Goal: Information Seeking & Learning: Learn about a topic

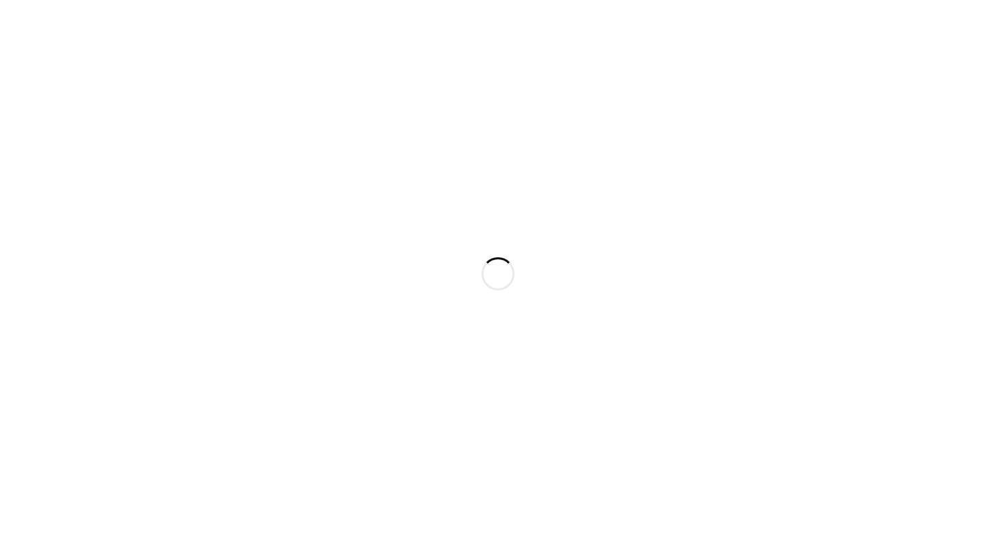
click at [385, 168] on div at bounding box center [498, 273] width 996 height 547
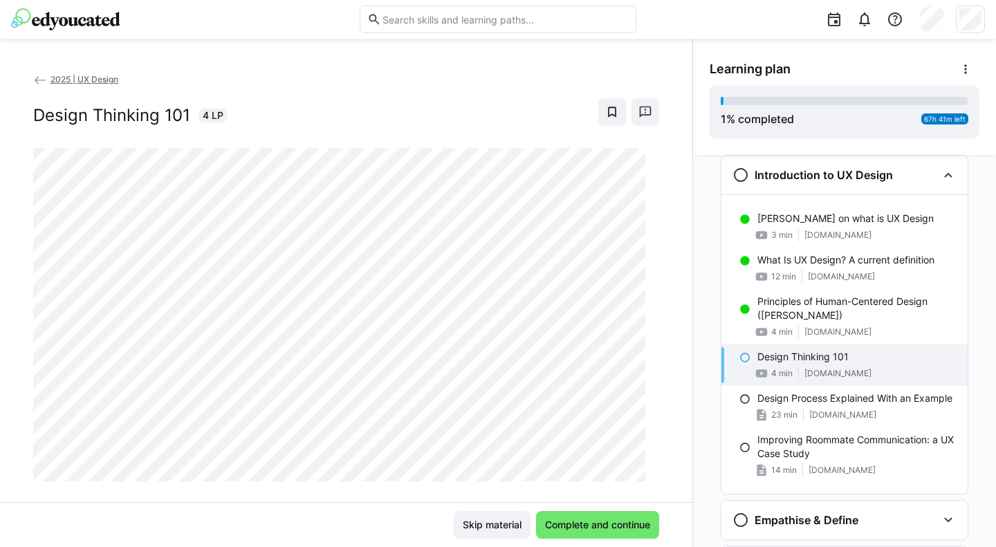
scroll to position [176, 0]
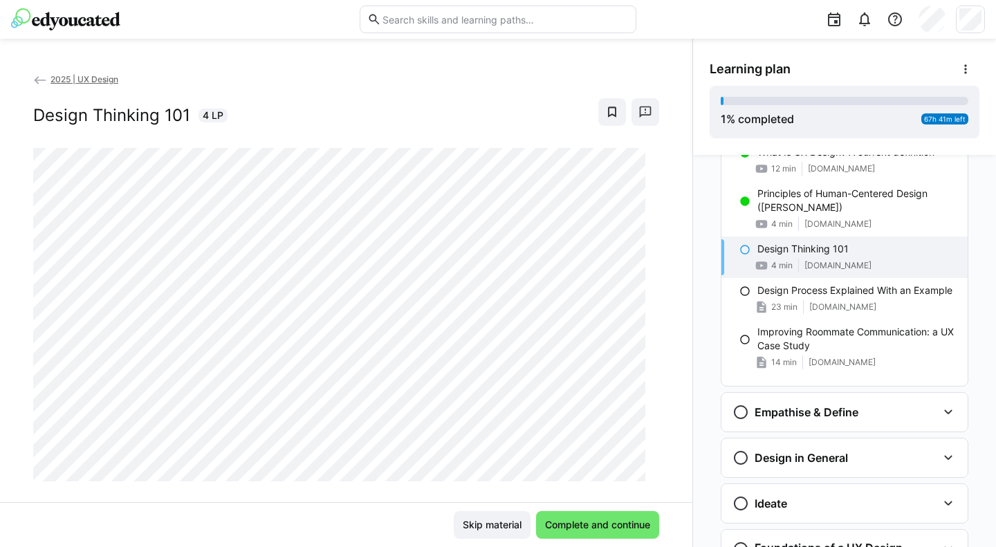
click at [869, 409] on div "Empathise & Define" at bounding box center [835, 412] width 205 height 17
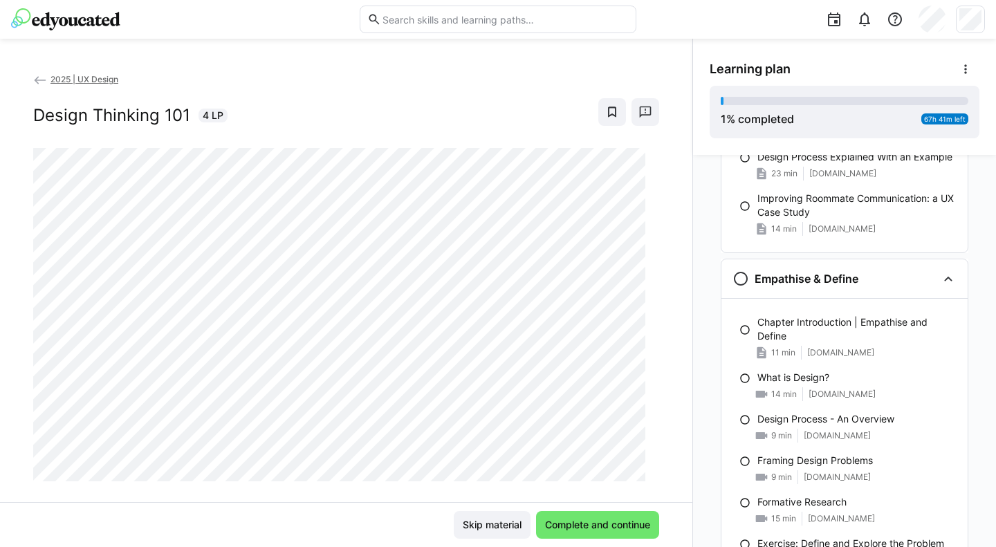
scroll to position [417, 0]
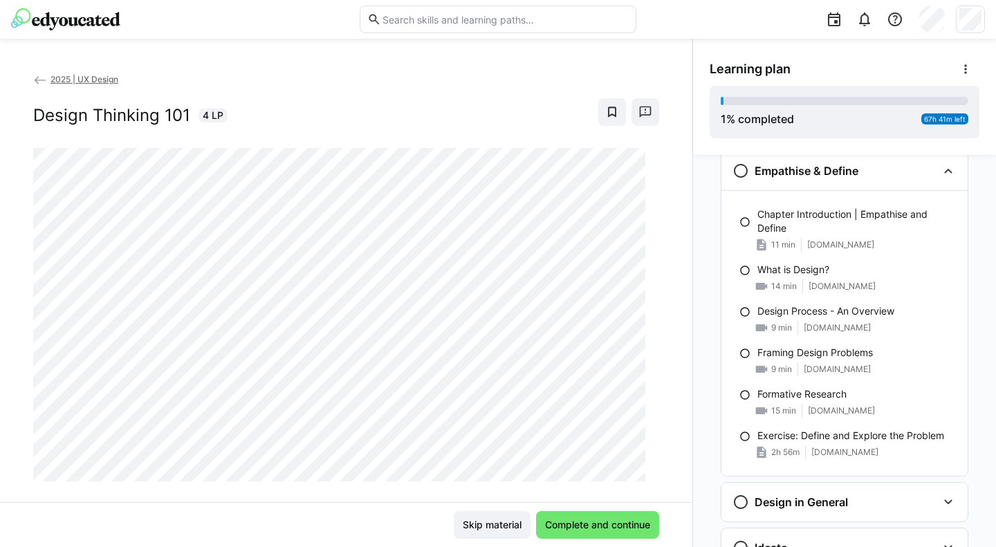
drag, startPoint x: 875, startPoint y: 291, endPoint x: 960, endPoint y: 237, distance: 100.8
click at [960, 237] on div "Chapter Introduction | Empathise and Define 11 min [DOMAIN_NAME]" at bounding box center [845, 229] width 246 height 55
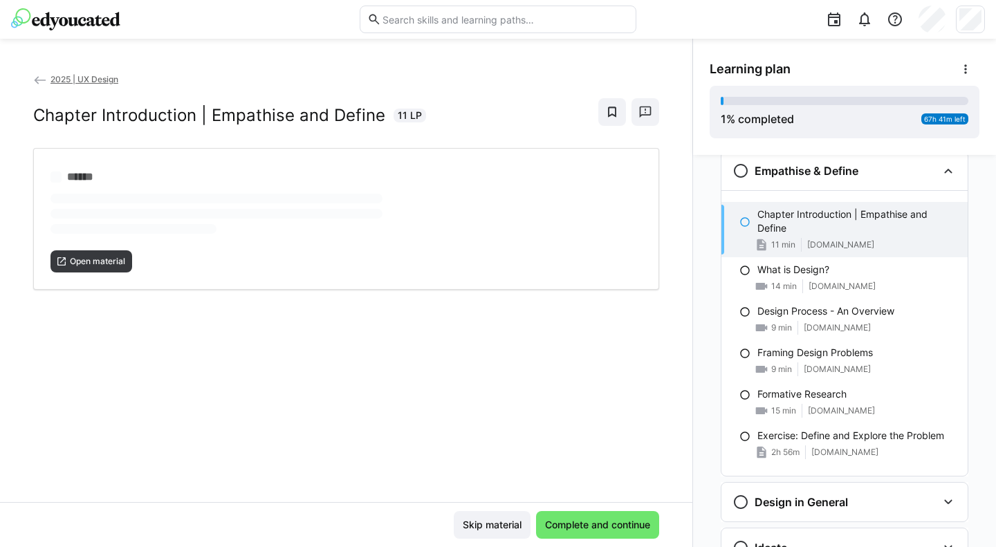
scroll to position [413, 0]
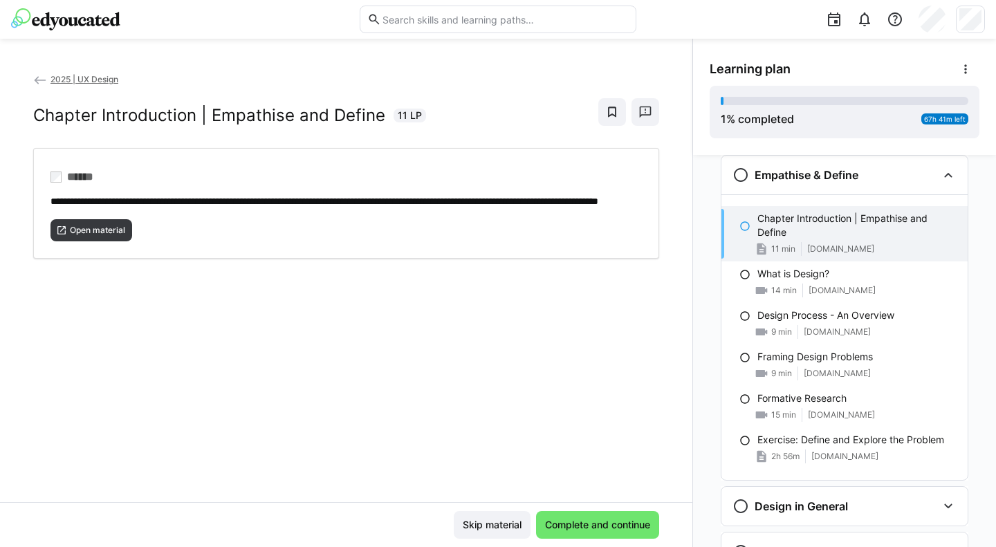
drag, startPoint x: 799, startPoint y: 310, endPoint x: 877, endPoint y: 327, distance: 80.1
click at [877, 327] on div "9 min [DOMAIN_NAME]" at bounding box center [857, 332] width 199 height 14
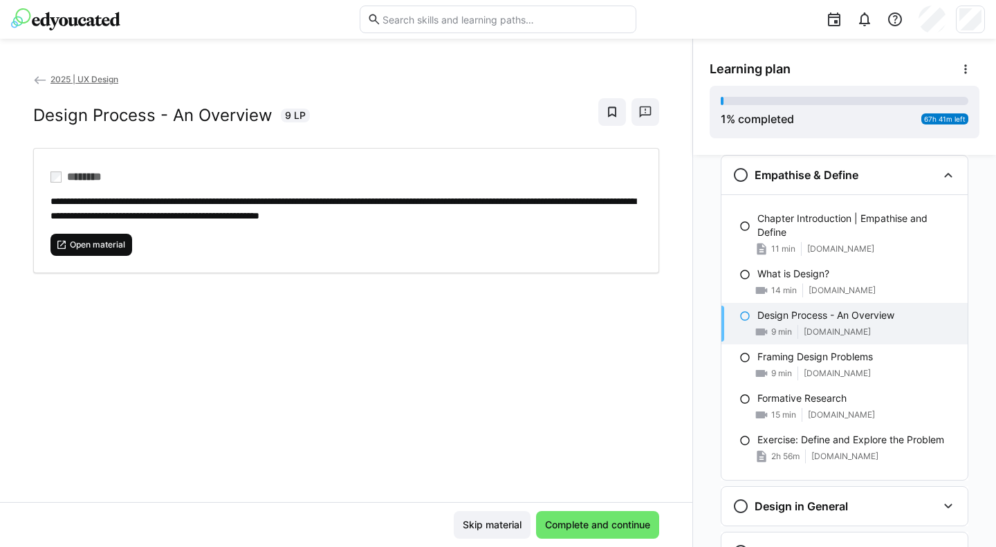
click at [95, 242] on span "Open material" at bounding box center [98, 244] width 58 height 11
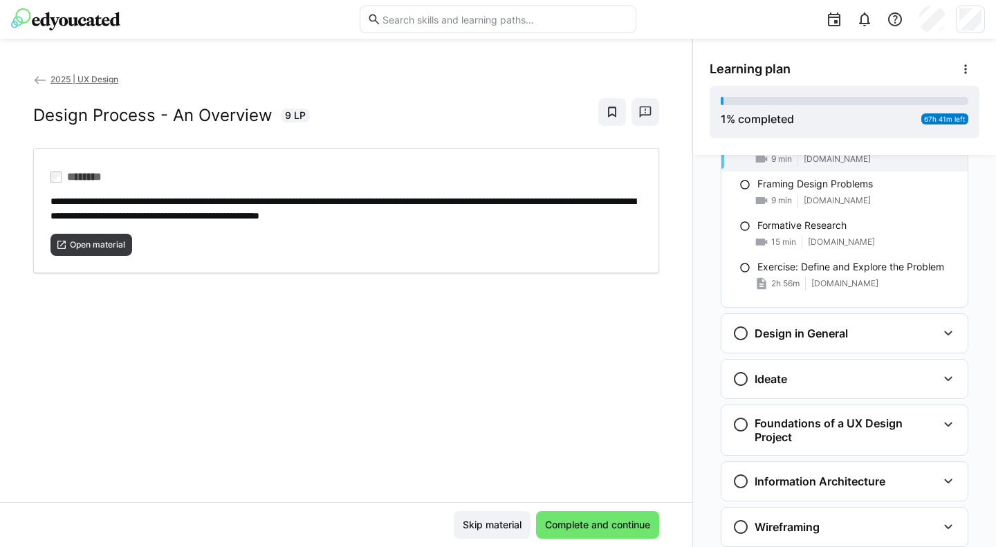
click at [842, 326] on div "Design in General" at bounding box center [791, 333] width 116 height 17
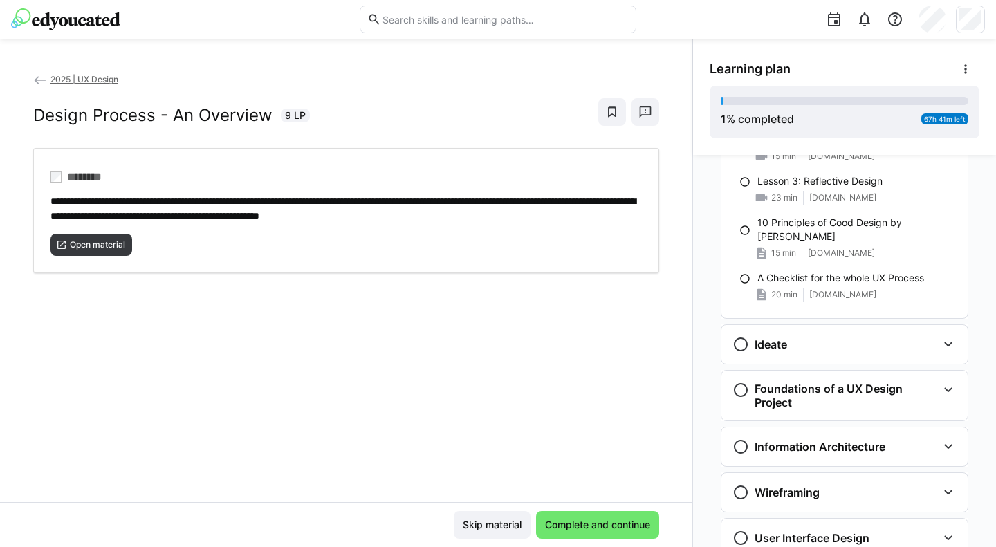
scroll to position [866, 0]
click at [829, 426] on div "Information Architecture Chapter Introduction | Information Architecture (2024)…" at bounding box center [845, 446] width 248 height 40
click at [829, 440] on h3 "Information Architecture" at bounding box center [820, 446] width 131 height 14
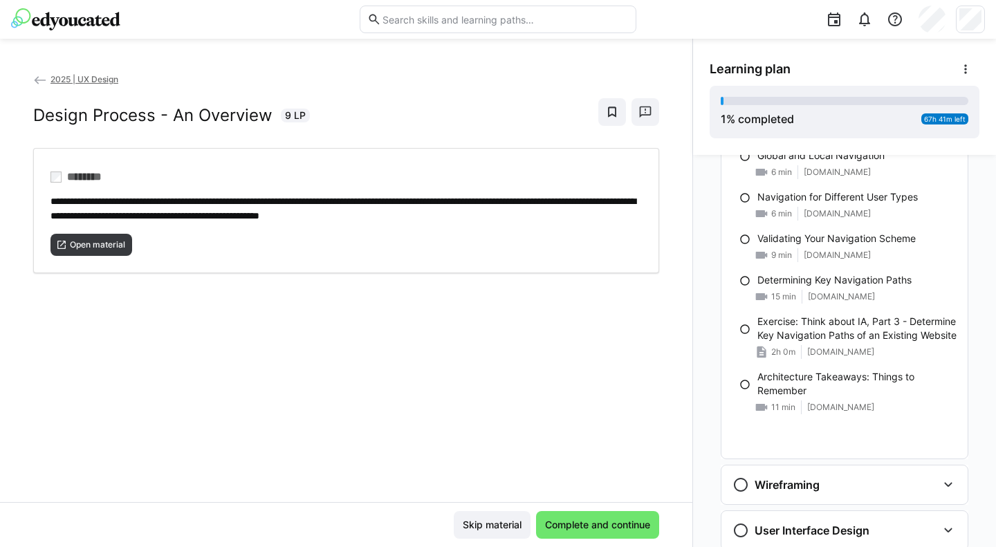
scroll to position [2212, 0]
click at [789, 476] on h3 "Wireframing" at bounding box center [787, 483] width 65 height 14
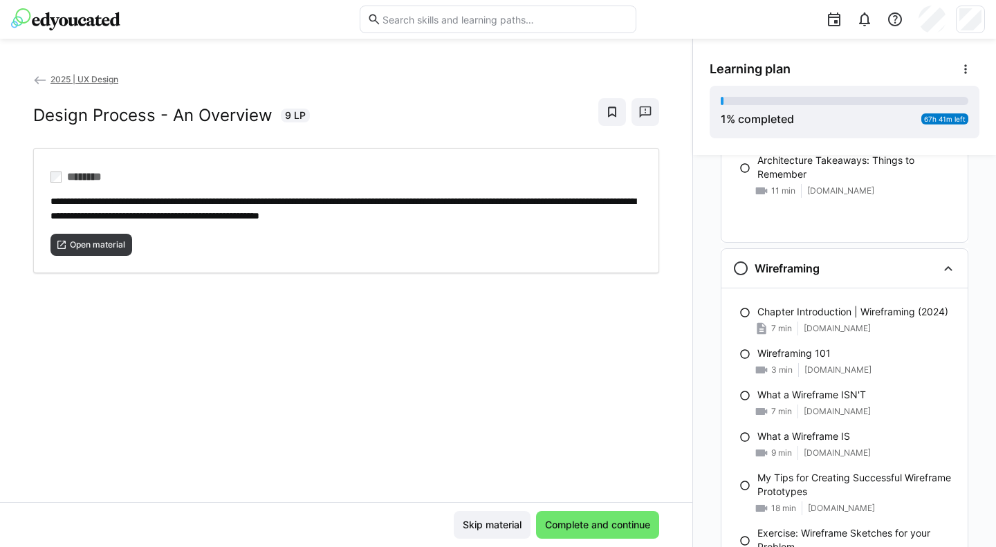
scroll to position [2647, 0]
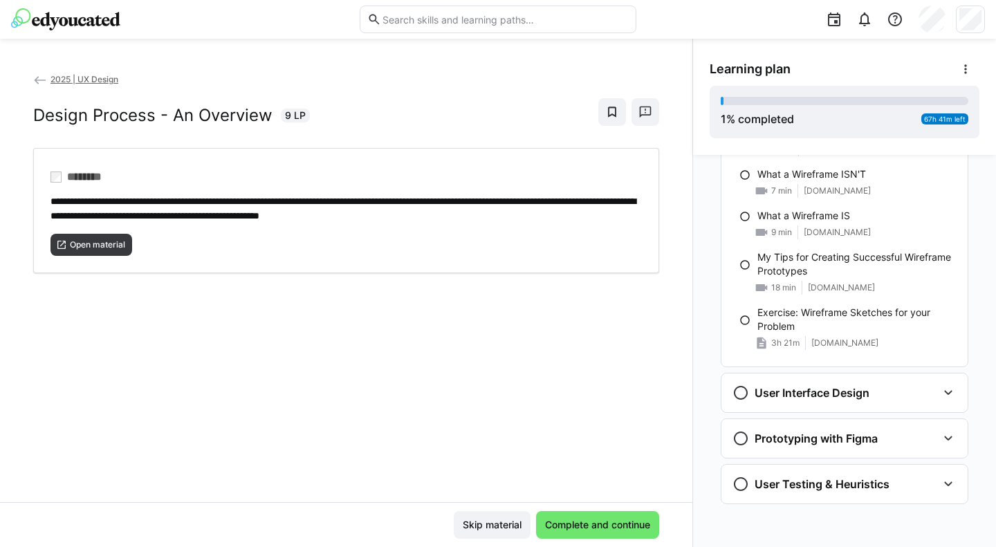
click at [803, 410] on div "User Interface Design" at bounding box center [845, 393] width 246 height 39
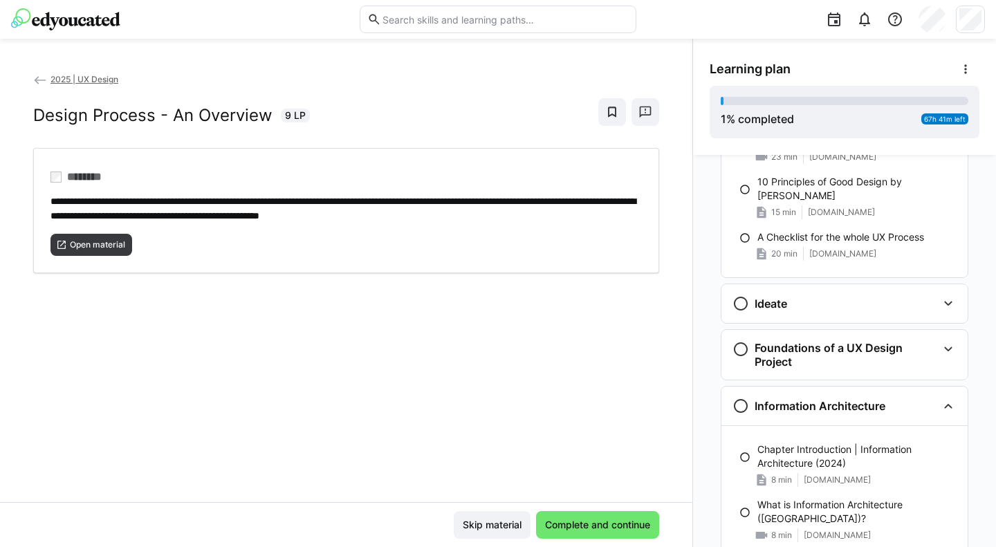
scroll to position [902, 0]
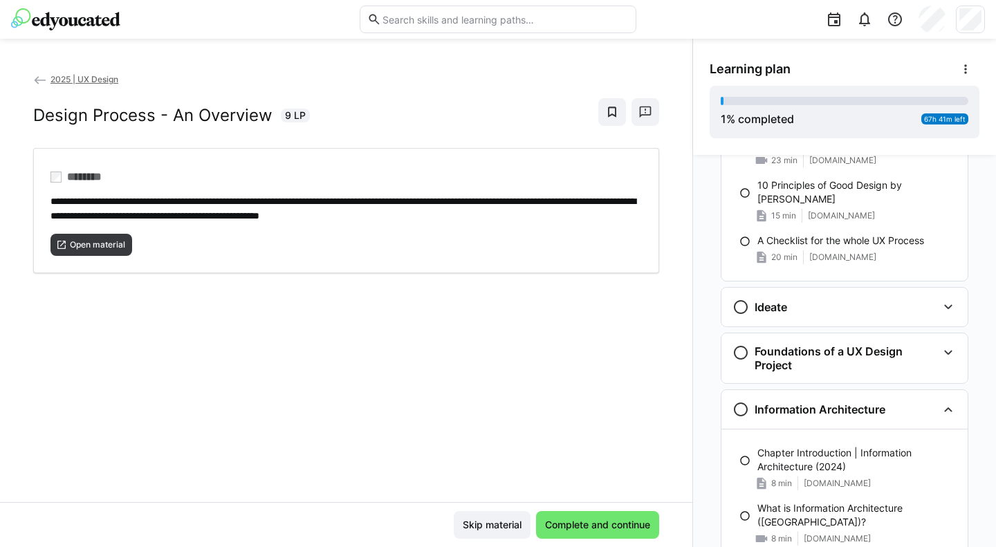
click at [792, 322] on div "Ideate" at bounding box center [845, 307] width 246 height 39
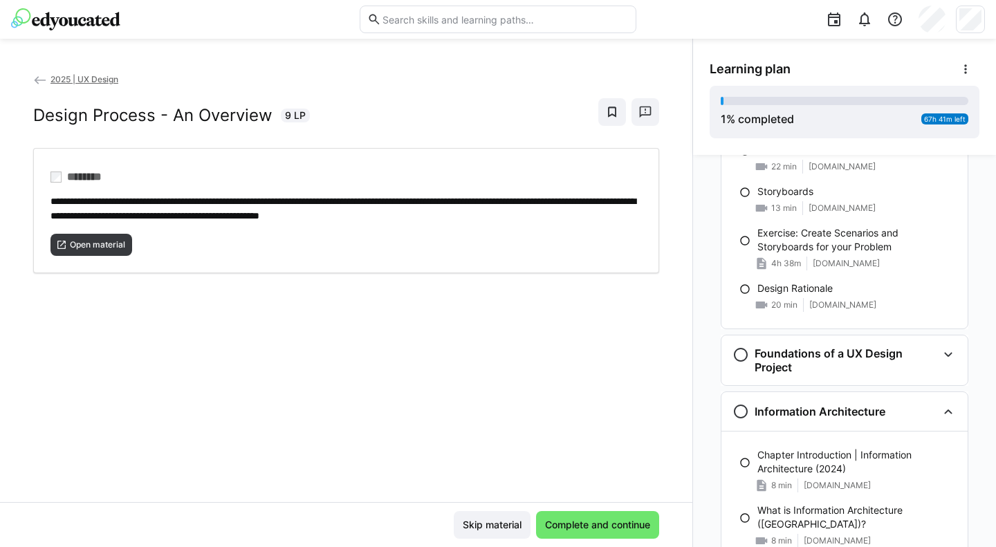
scroll to position [1353, 0]
click at [843, 350] on h3 "Foundations of a UX Design Project" at bounding box center [846, 359] width 183 height 28
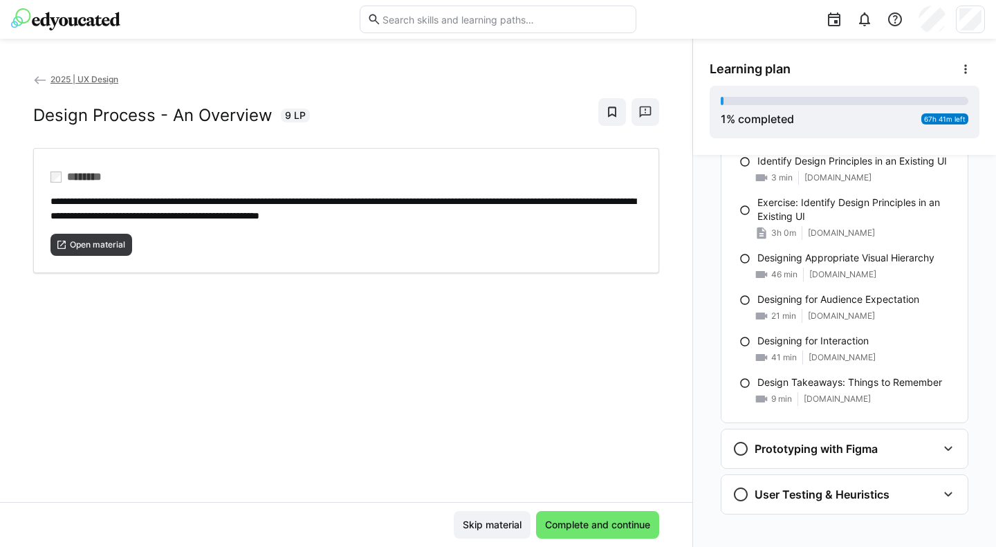
scroll to position [4930, 0]
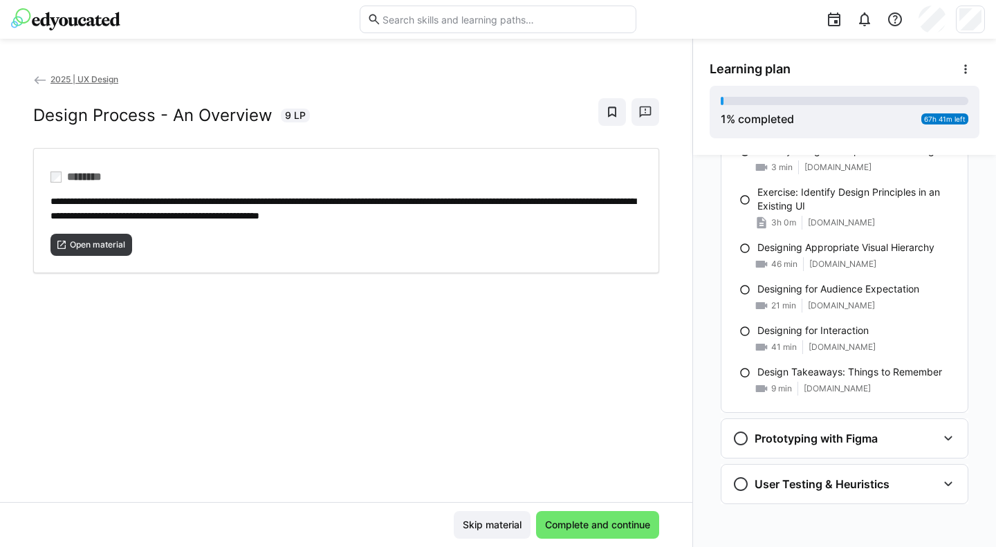
click at [848, 437] on h3 "Prototyping with Figma" at bounding box center [816, 439] width 123 height 14
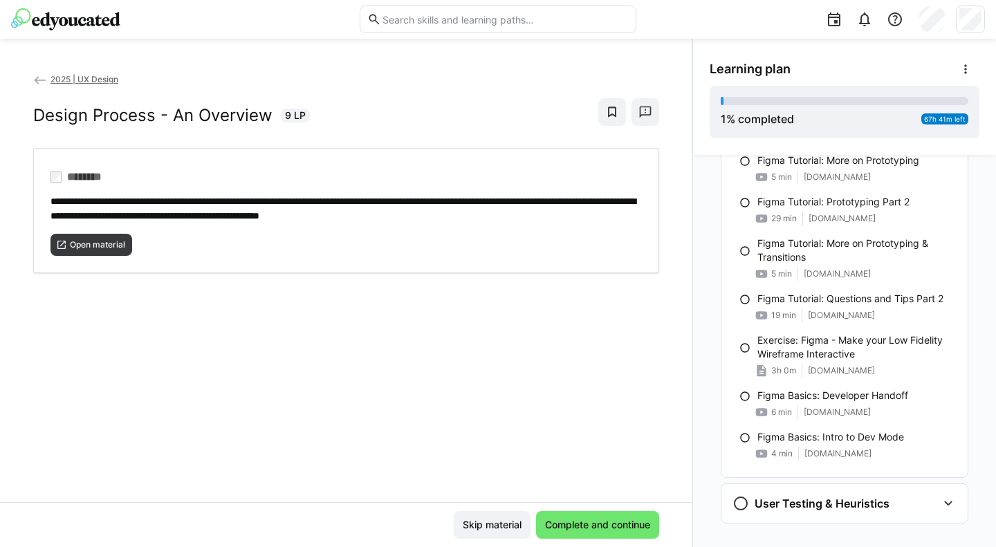
scroll to position [6406, 0]
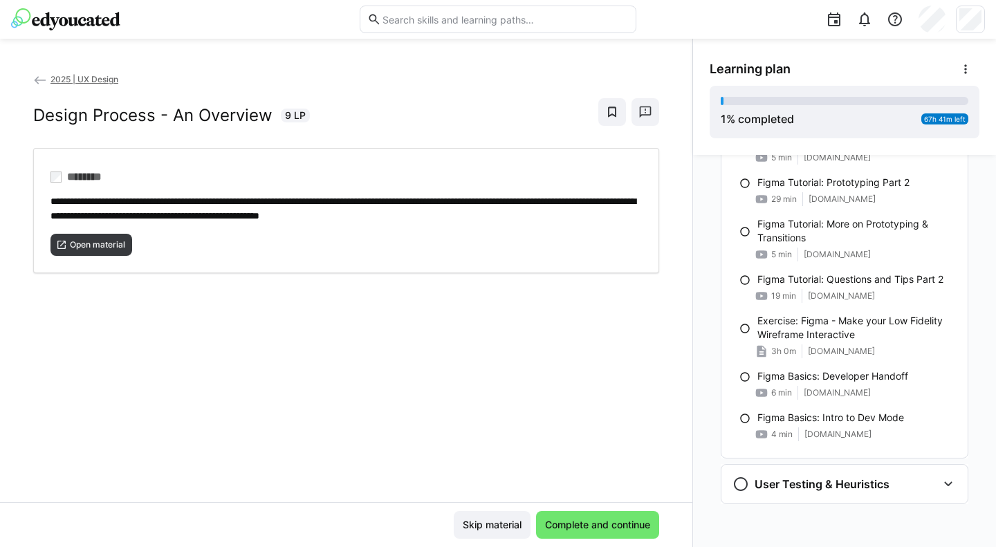
click at [846, 494] on div "User Testing & Heuristics" at bounding box center [845, 484] width 246 height 39
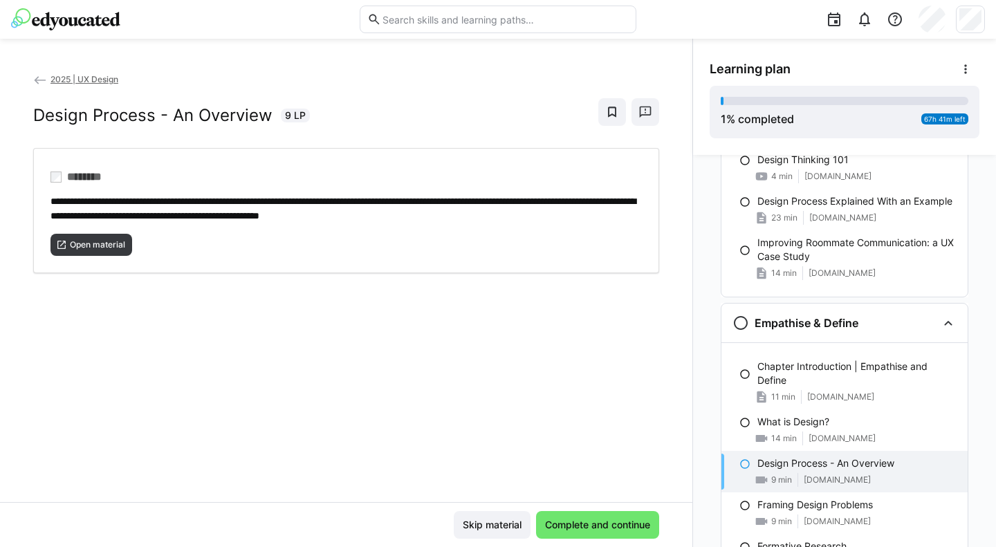
scroll to position [0, 0]
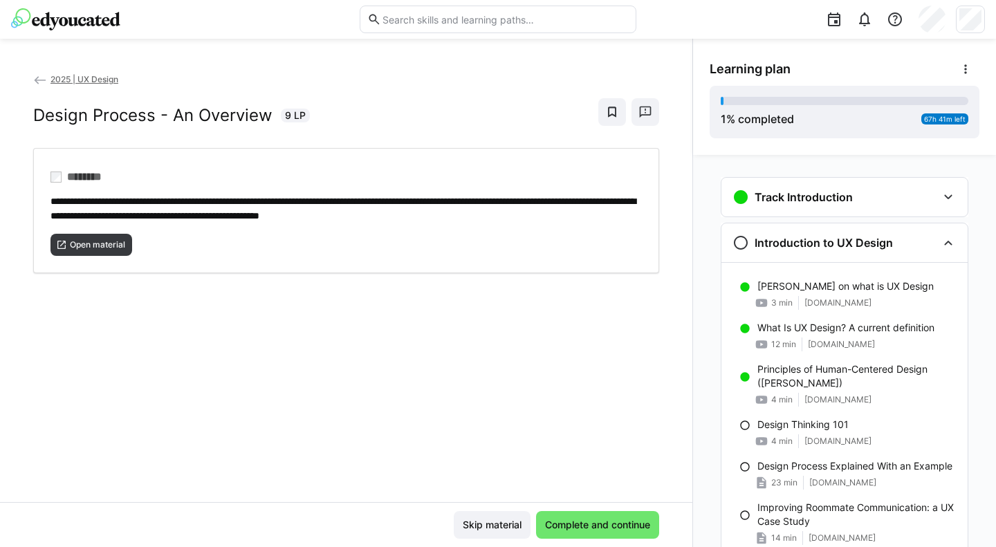
click at [931, 237] on div "Introduction to UX Design" at bounding box center [845, 242] width 246 height 39
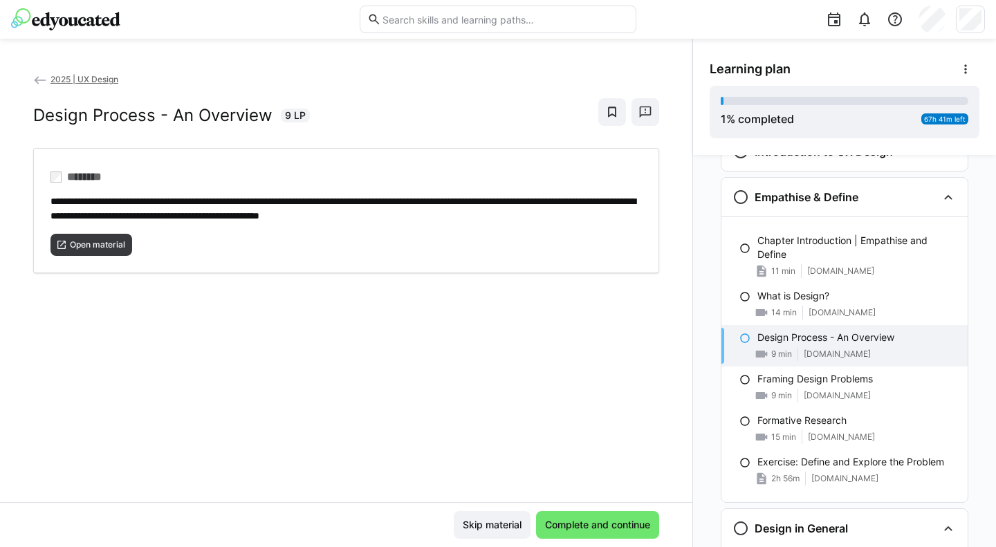
scroll to position [92, 0]
click at [931, 197] on div "Empathise & Define" at bounding box center [845, 196] width 246 height 39
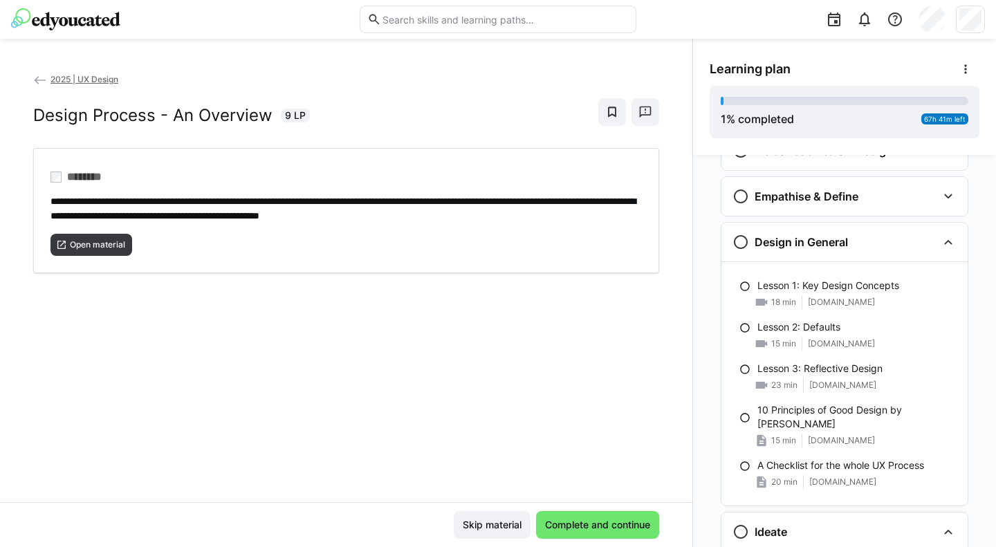
click at [949, 233] on div "Design in General" at bounding box center [845, 242] width 246 height 39
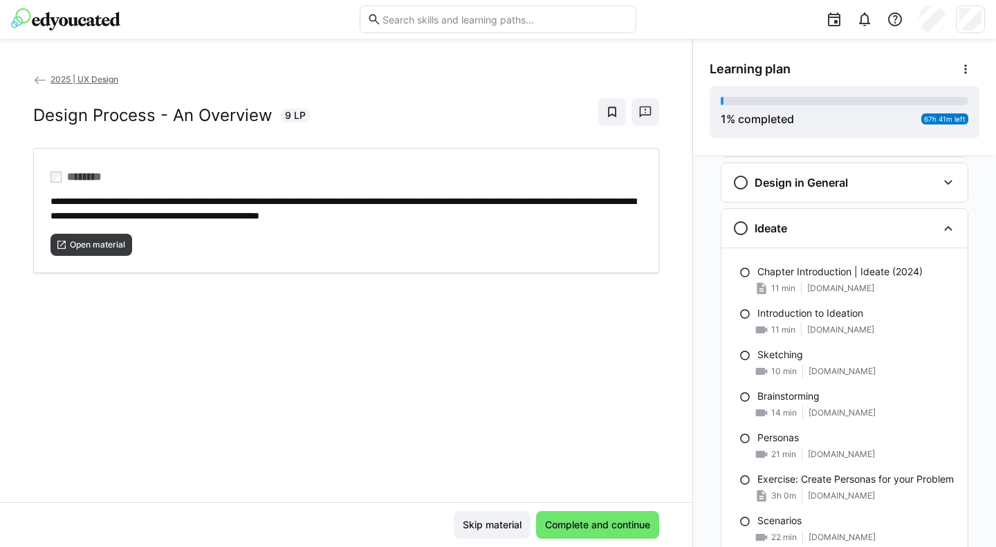
click at [949, 233] on eds-icon at bounding box center [948, 228] width 17 height 17
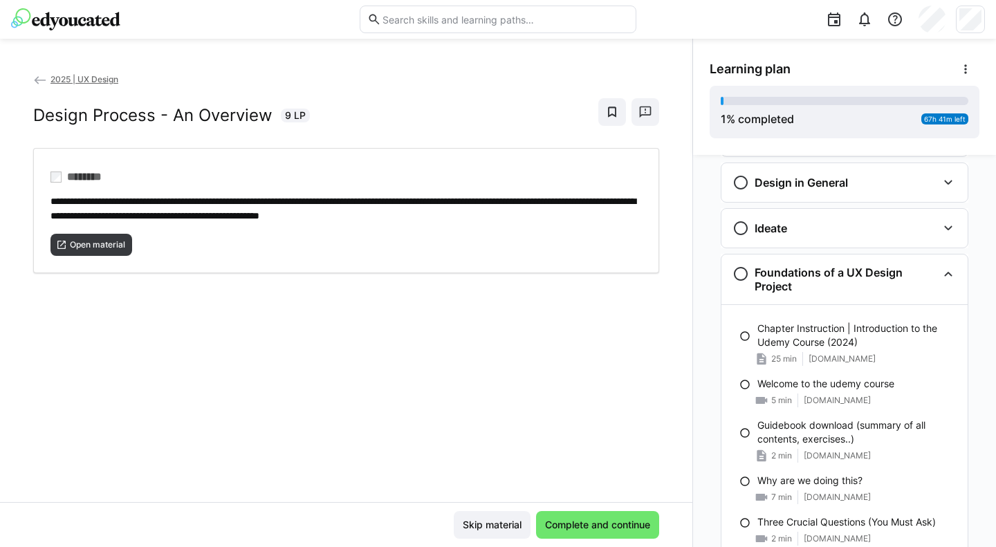
scroll to position [211, 0]
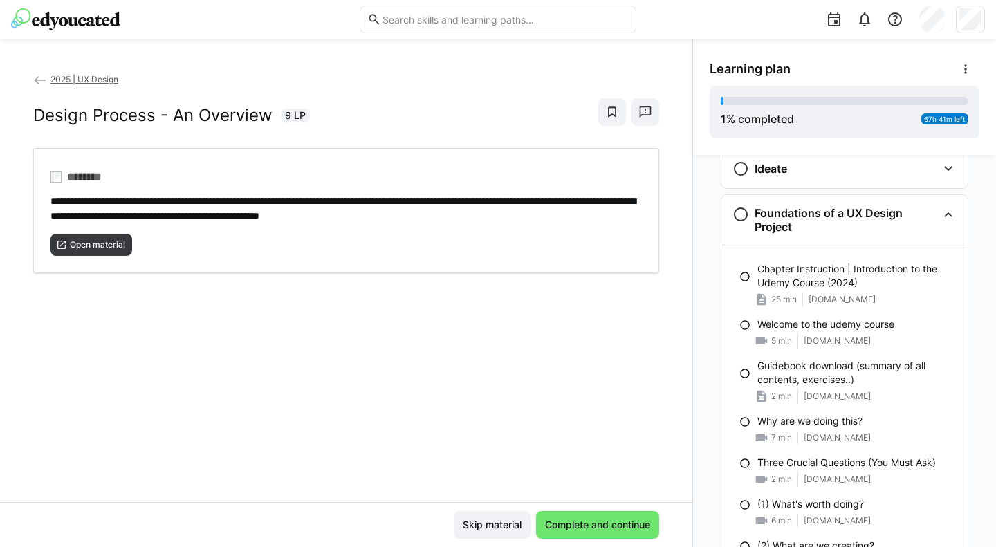
click at [942, 213] on eds-icon at bounding box center [948, 214] width 17 height 17
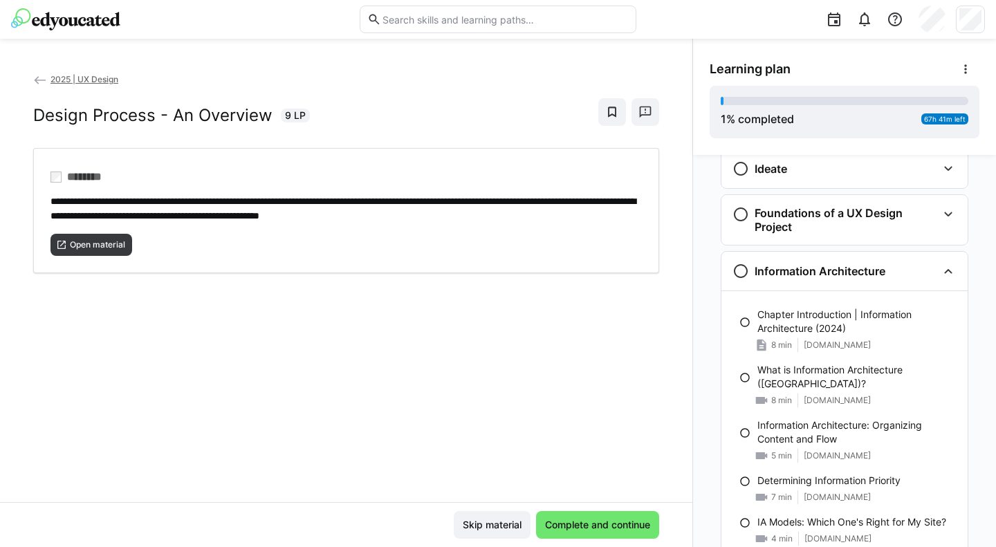
click at [940, 264] on eds-icon at bounding box center [948, 271] width 17 height 17
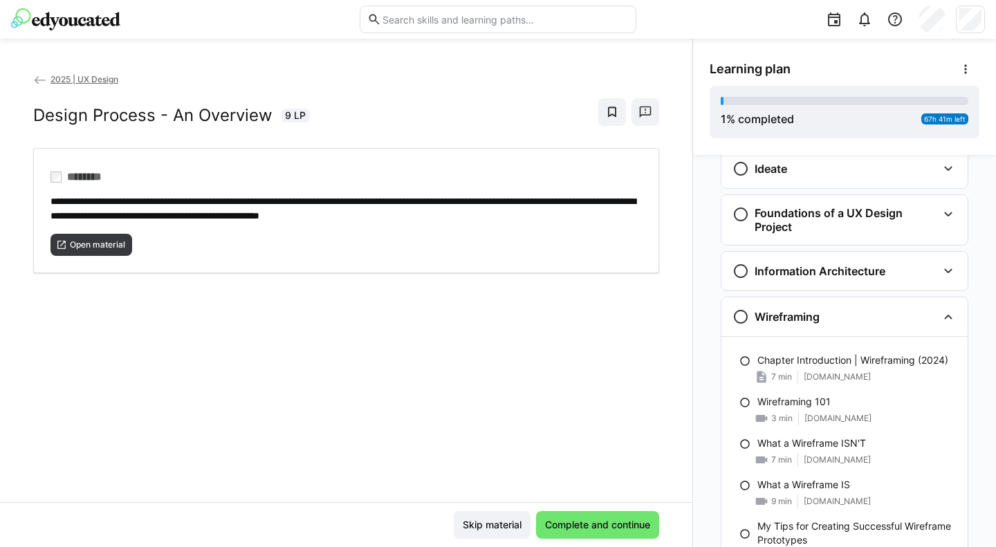
scroll to position [349, 0]
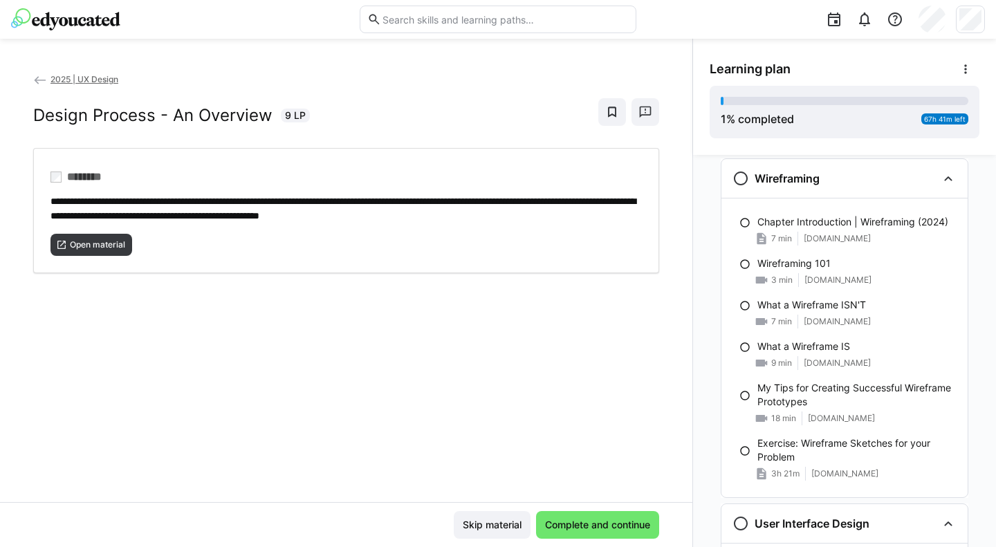
click at [948, 188] on div "Wireframing" at bounding box center [845, 178] width 246 height 39
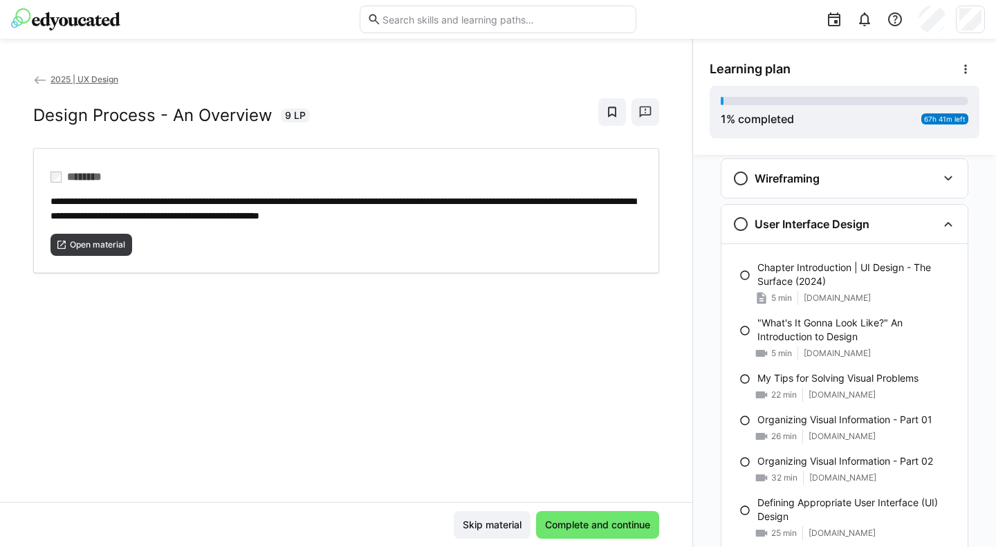
click at [940, 218] on eds-icon at bounding box center [948, 224] width 17 height 17
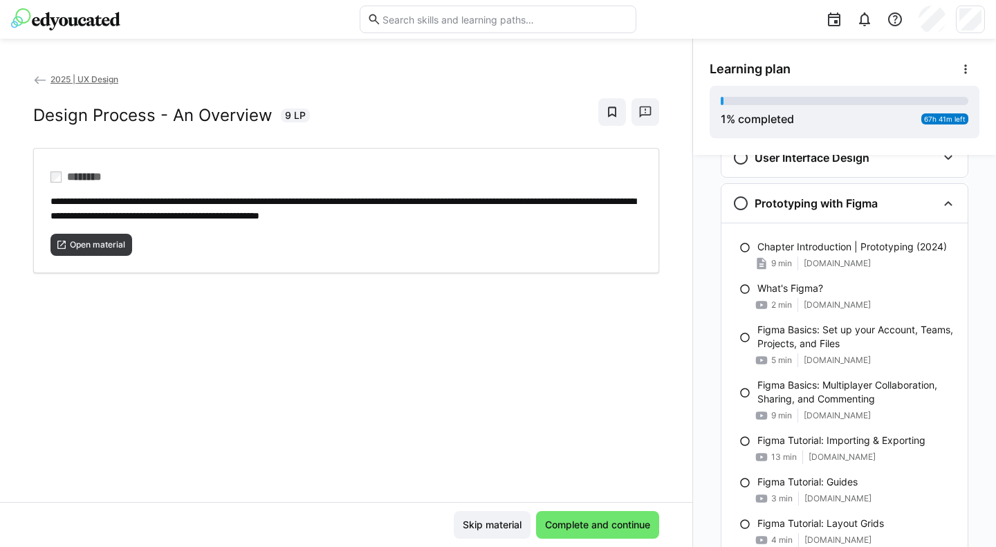
scroll to position [417, 0]
click at [941, 209] on eds-icon at bounding box center [948, 202] width 17 height 17
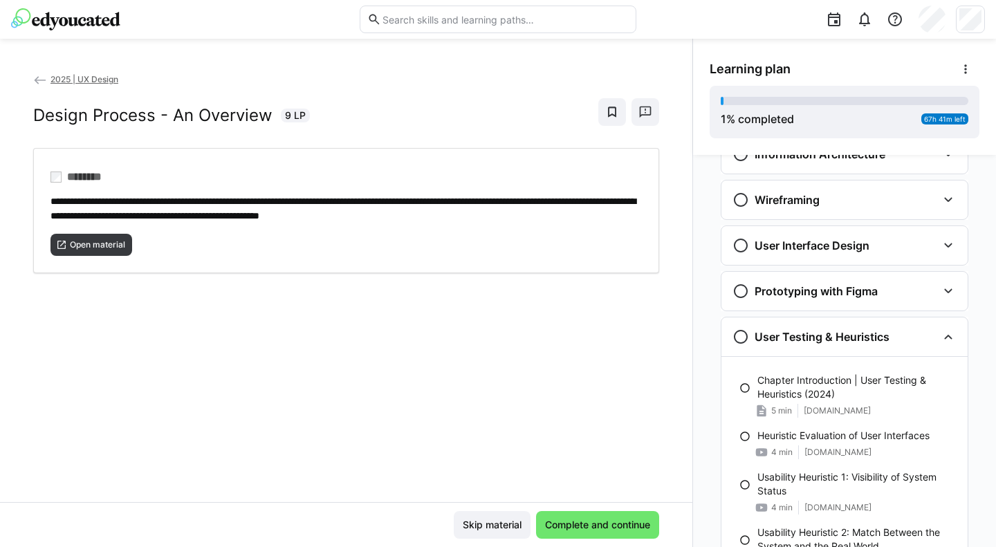
scroll to position [327, 0]
click at [924, 226] on div "User Interface Design Chapter Introduction | UI Design - The Surface (2024) 5 m…" at bounding box center [845, 246] width 248 height 40
click at [928, 243] on div "User Interface Design" at bounding box center [835, 246] width 205 height 17
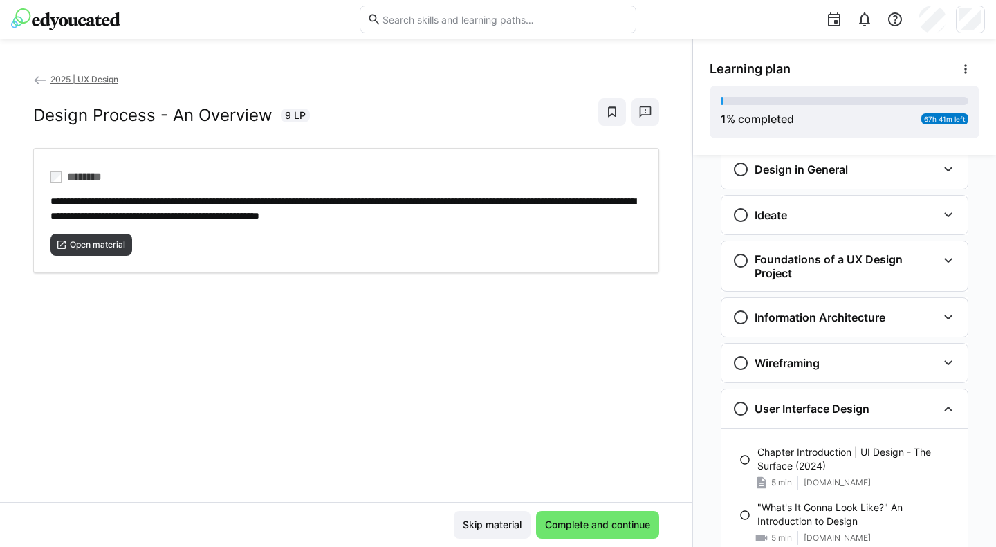
scroll to position [164, 0]
click at [848, 247] on div "Foundations of a UX Design Project" at bounding box center [845, 267] width 246 height 50
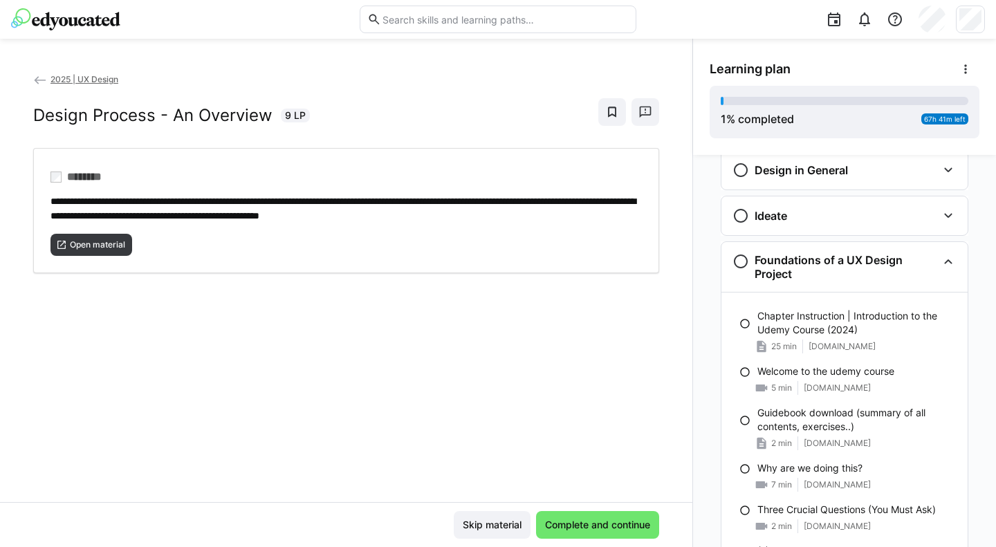
click at [839, 227] on div "Ideate" at bounding box center [845, 216] width 246 height 39
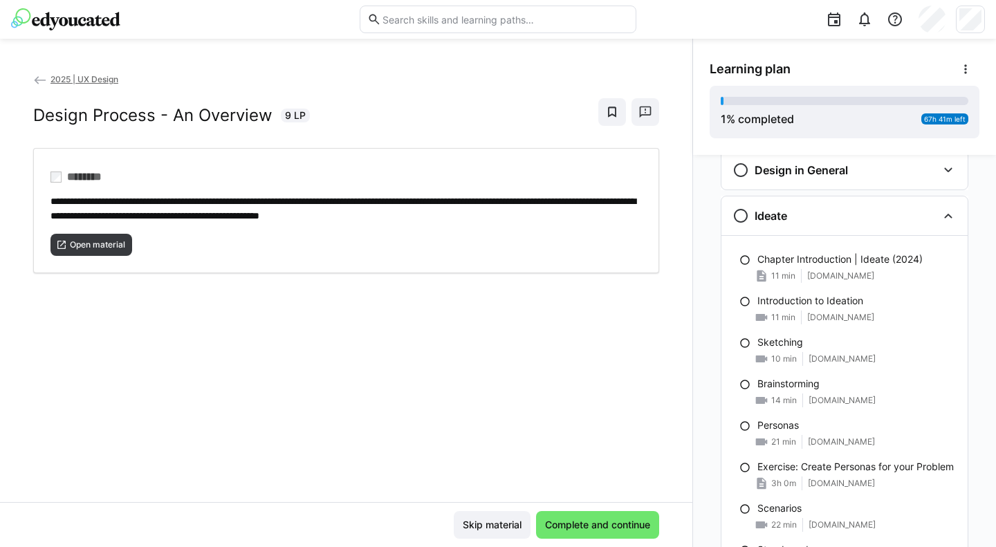
scroll to position [0, 0]
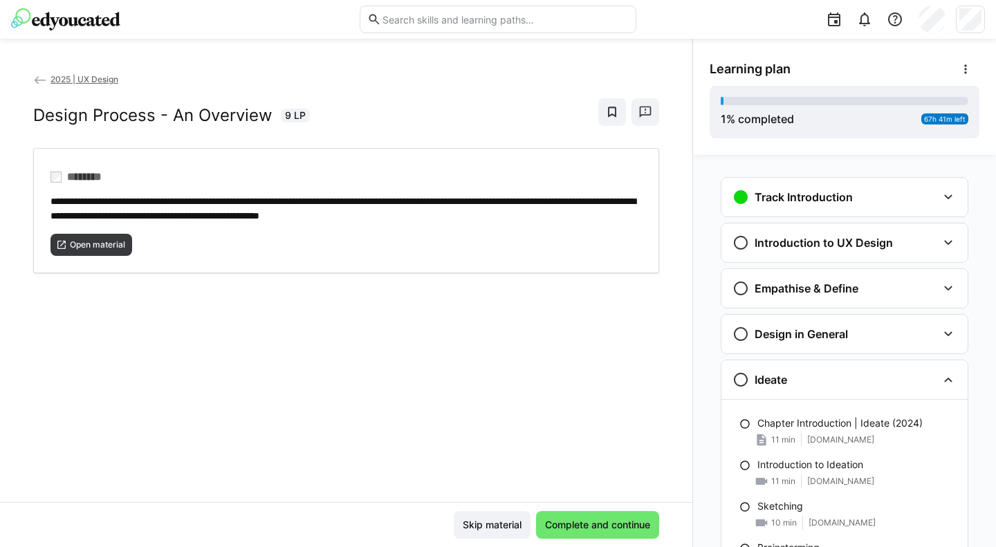
click at [857, 287] on div "Empathise & Define" at bounding box center [835, 288] width 205 height 17
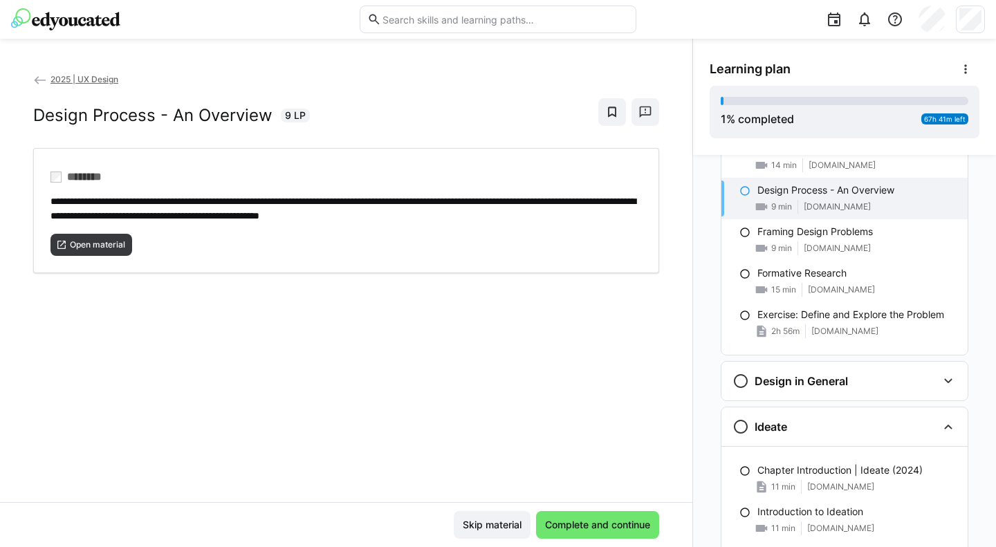
scroll to position [292, 0]
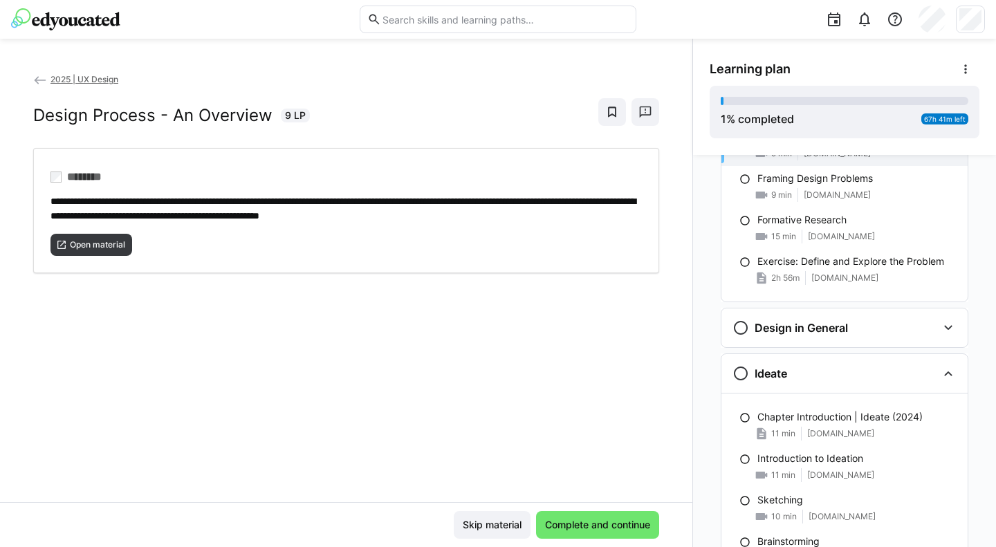
click at [841, 342] on div "Design in General" at bounding box center [845, 328] width 246 height 39
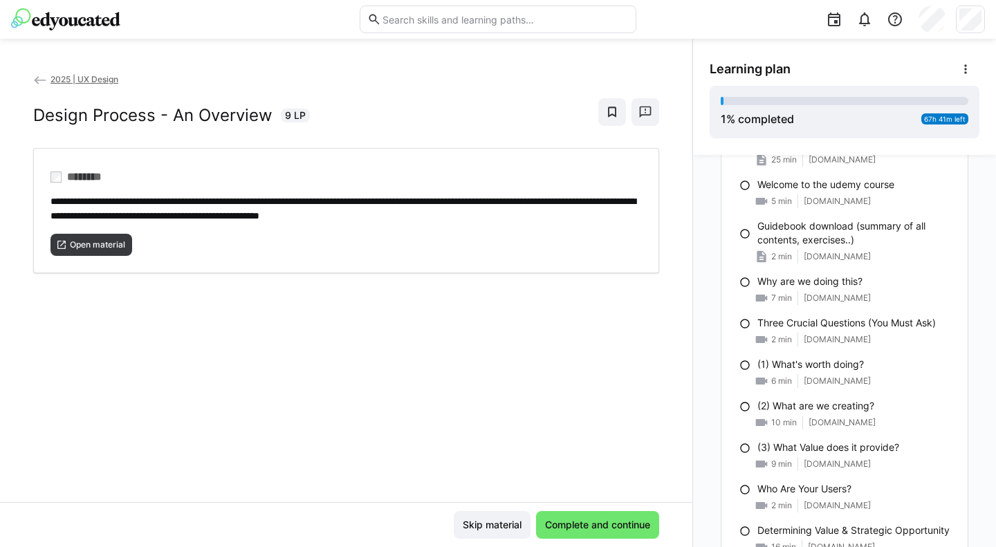
scroll to position [1375, 0]
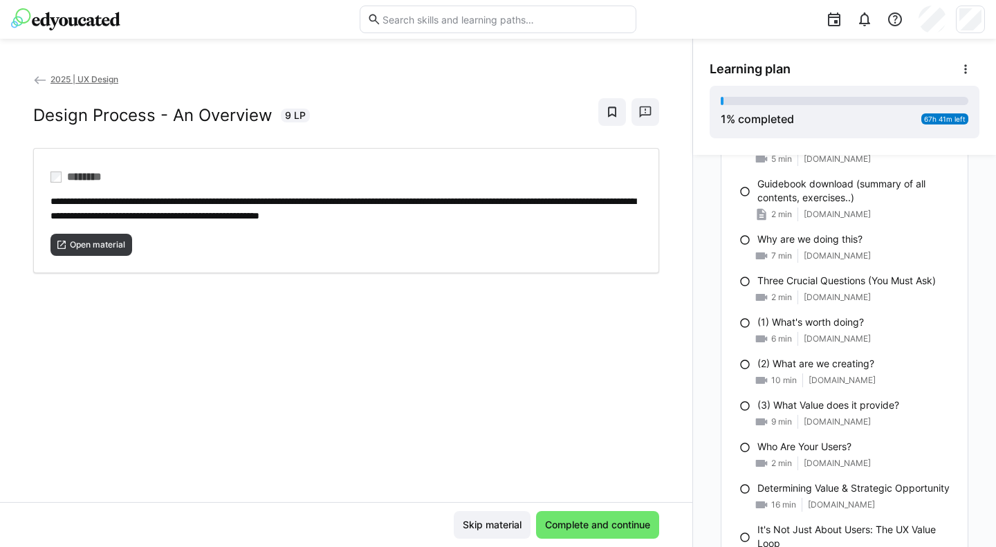
click at [836, 284] on p "Three Crucial Questions (You Must Ask)" at bounding box center [847, 281] width 179 height 14
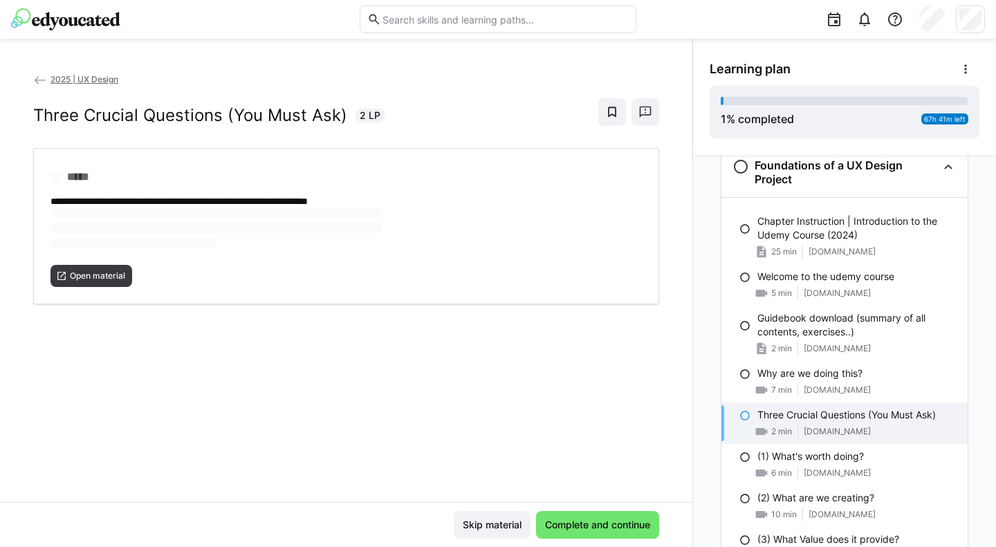
scroll to position [1232, 0]
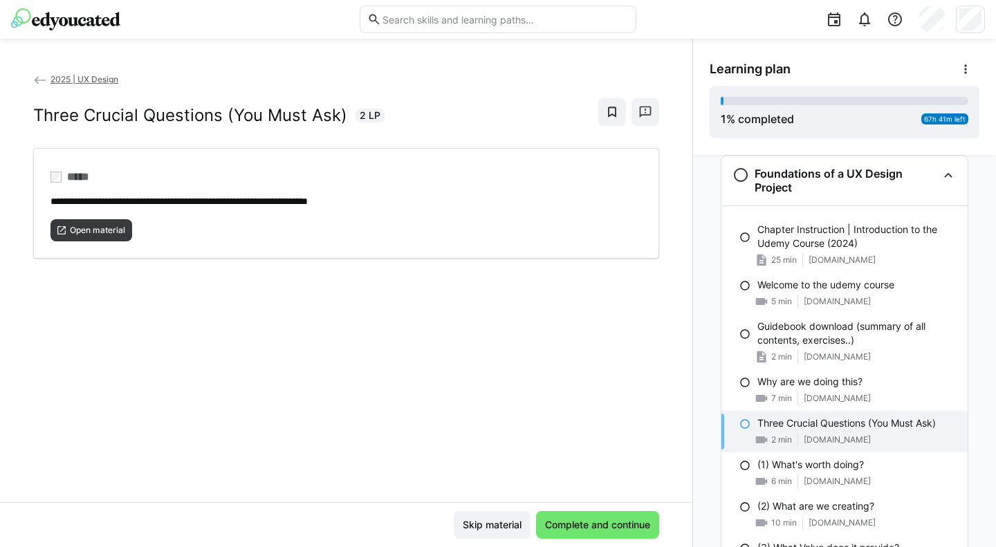
click at [99, 237] on span "Open material" at bounding box center [92, 230] width 82 height 22
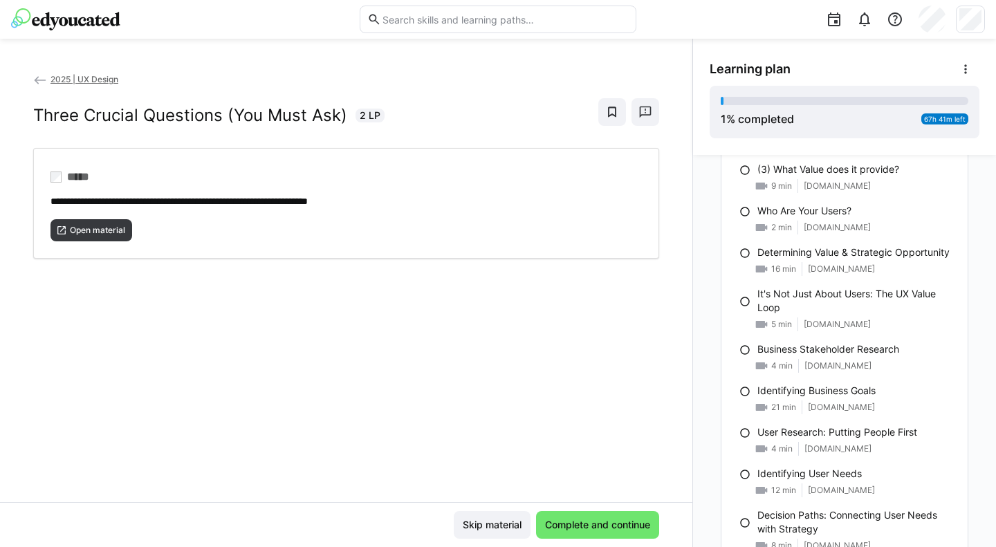
scroll to position [1610, 0]
